Goal: Ask a question

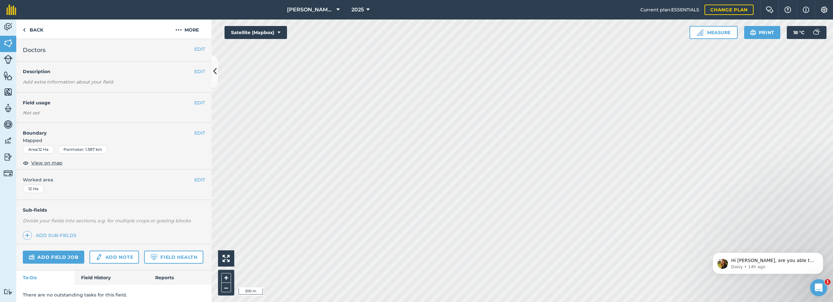
click at [818, 287] on icon "Open Intercom Messenger" at bounding box center [817, 286] width 5 height 5
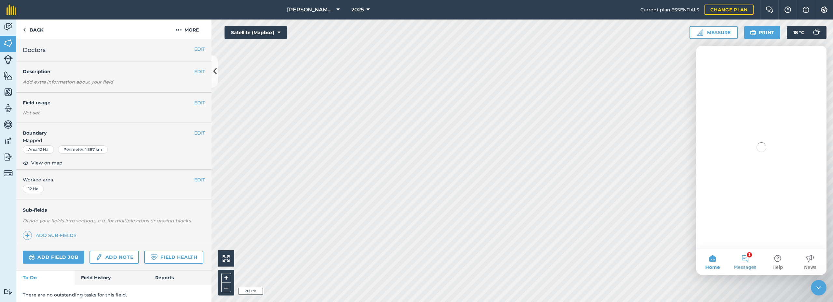
click at [744, 261] on button "1 Messages" at bounding box center [744, 262] width 33 height 26
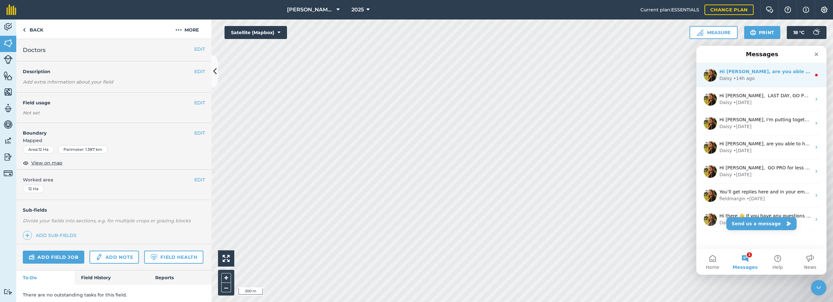
click at [789, 75] on div "Hi [PERSON_NAME], are you able to help by writing a review? ⭐️ Thank you for co…" at bounding box center [765, 71] width 92 height 7
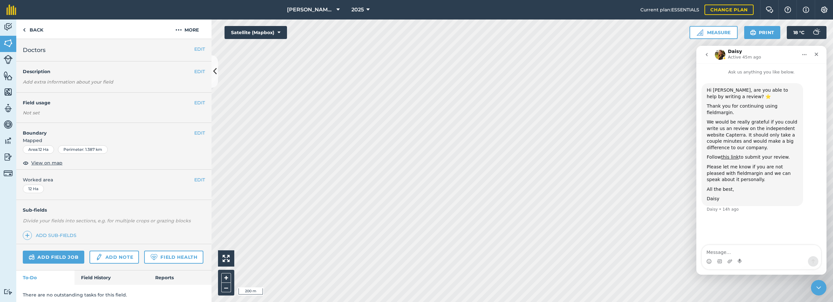
click at [707, 54] on icon "go back" at bounding box center [706, 54] width 5 height 5
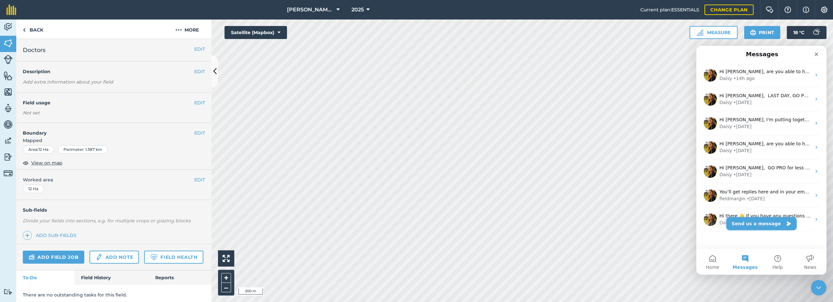
click at [752, 225] on button "Send us a message" at bounding box center [761, 223] width 70 height 13
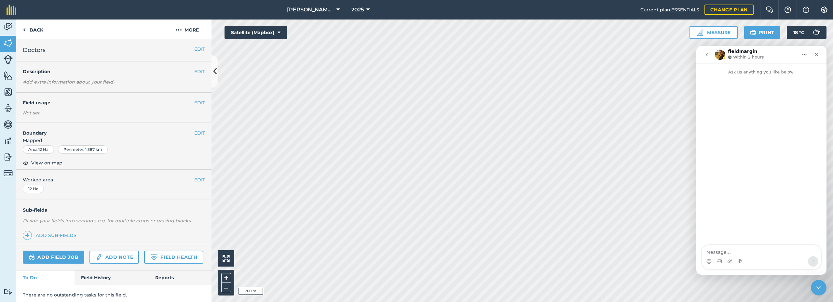
click at [738, 254] on textarea "Message…" at bounding box center [760, 250] width 119 height 11
type textarea "Hi good morning, just seeing why my fields are not showing on my ipad but they …"
